Goal: Task Accomplishment & Management: Manage account settings

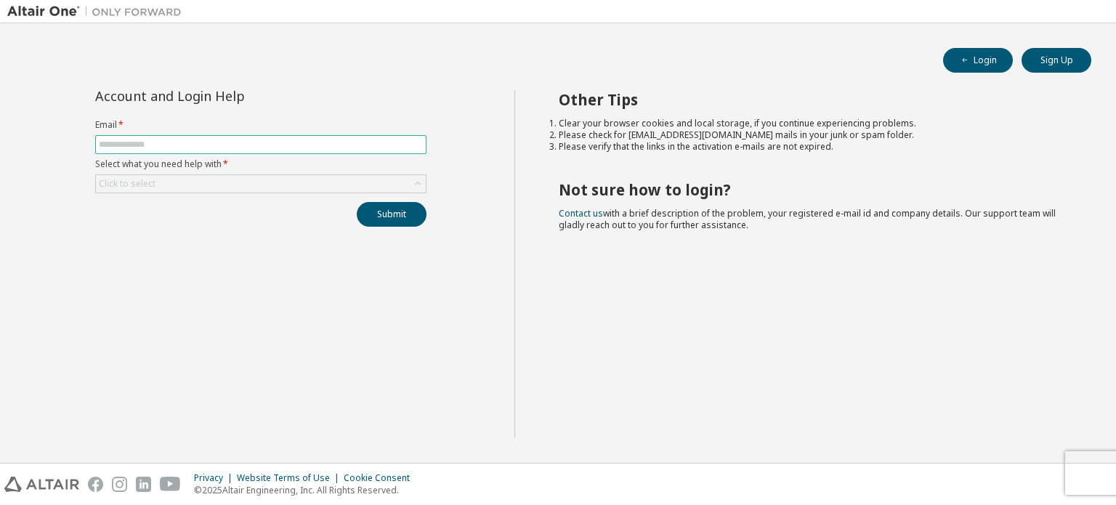
click at [247, 146] on input "text" at bounding box center [261, 145] width 324 height 12
click at [361, 121] on label "Email *" at bounding box center [260, 125] width 331 height 12
click at [349, 135] on span at bounding box center [260, 144] width 331 height 19
click at [253, 150] on input "text" at bounding box center [261, 145] width 324 height 12
type input "**********"
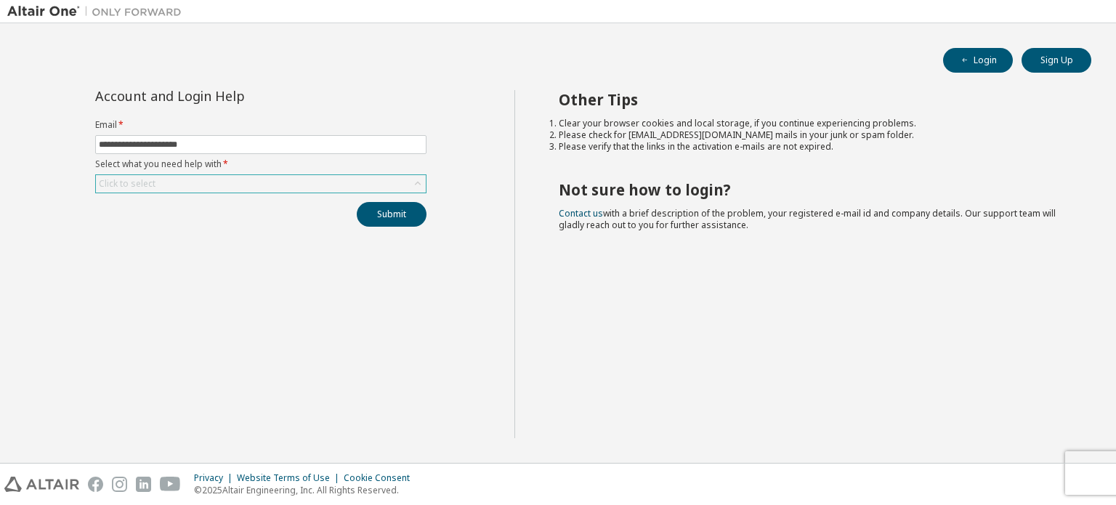
click at [273, 186] on div "Click to select" at bounding box center [261, 183] width 330 height 17
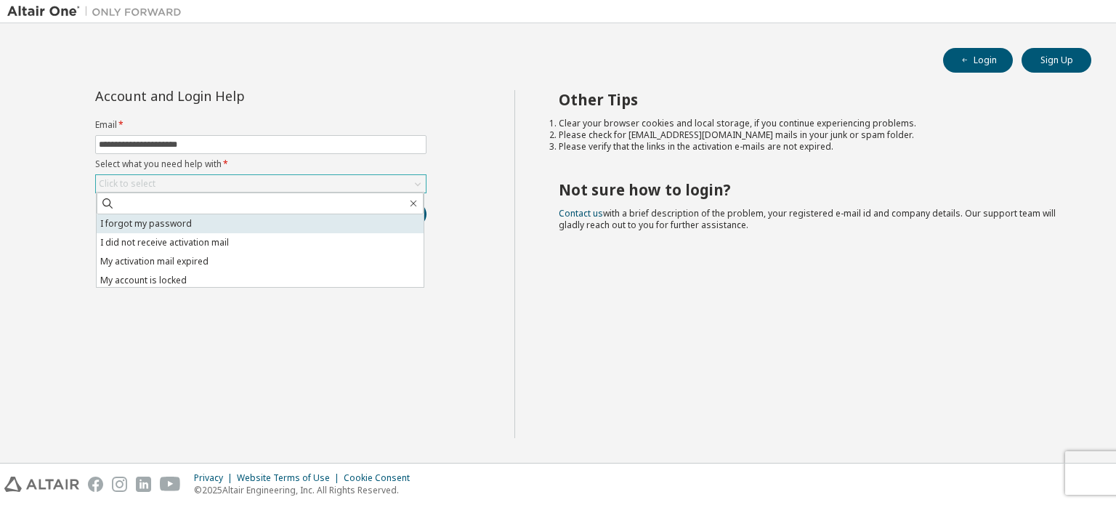
click at [235, 217] on li "I forgot my password" at bounding box center [260, 223] width 327 height 19
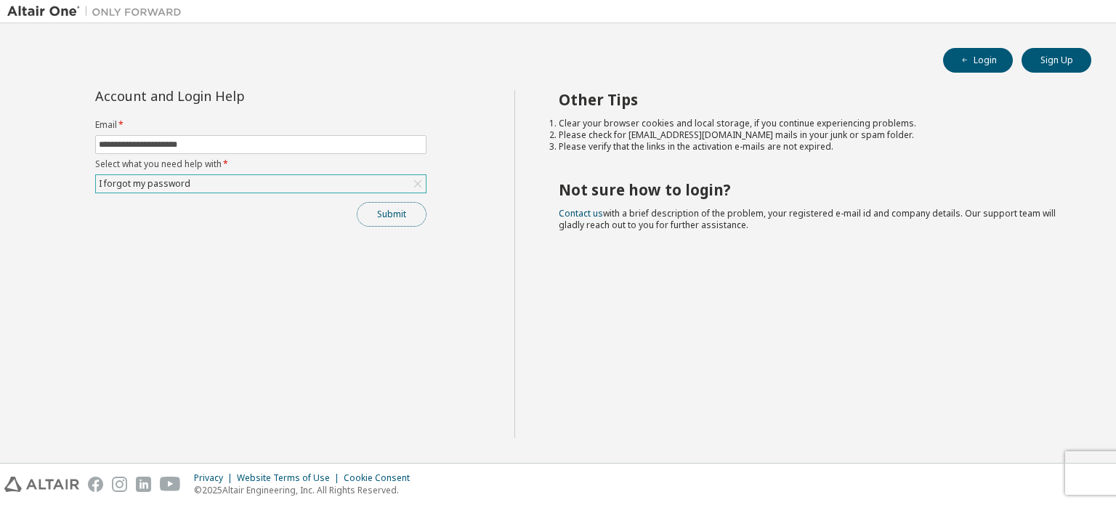
click at [376, 223] on button "Submit" at bounding box center [392, 214] width 70 height 25
click at [219, 187] on div "I forgot my password" at bounding box center [261, 183] width 330 height 17
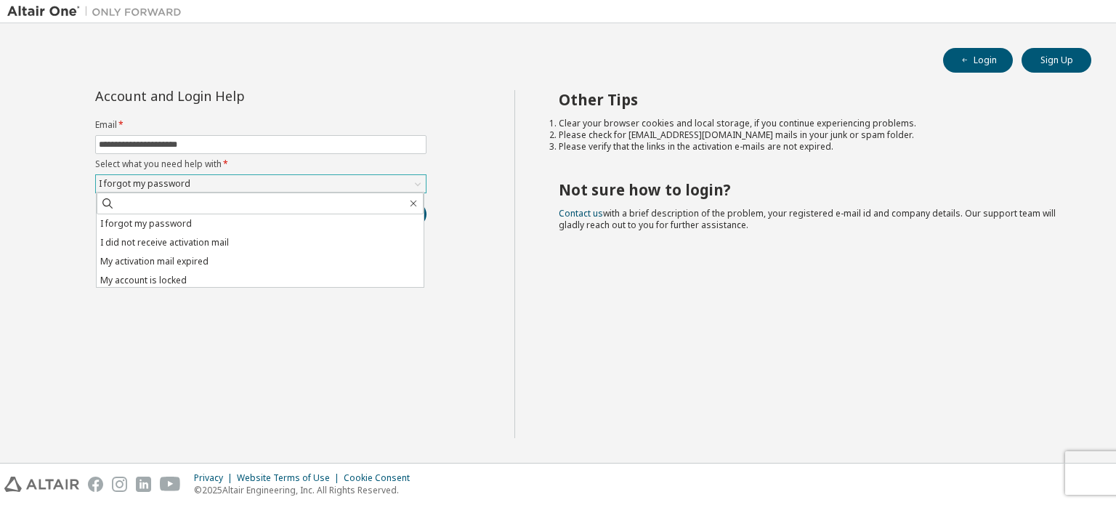
click at [225, 186] on div "I forgot my password" at bounding box center [261, 183] width 330 height 17
